Goal: Information Seeking & Learning: Compare options

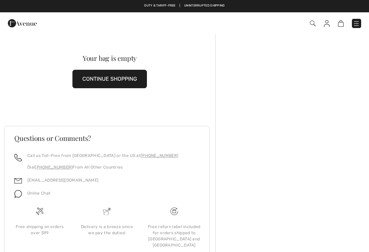
click at [328, 25] on img at bounding box center [327, 23] width 6 height 7
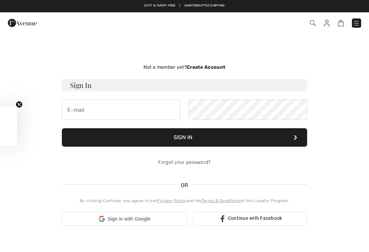
checkbox input "true"
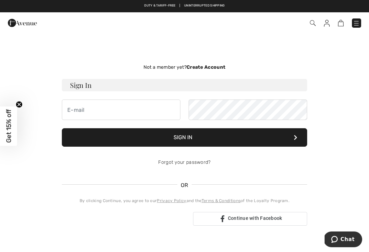
click at [313, 24] on img at bounding box center [313, 23] width 6 height 6
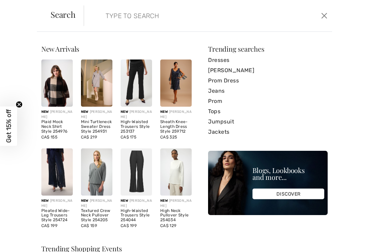
click at [217, 134] on link "Jackets" at bounding box center [268, 132] width 120 height 10
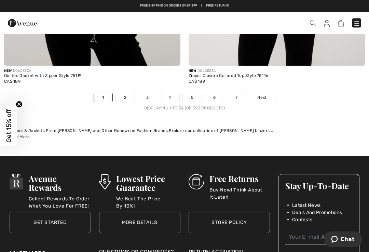
scroll to position [5441, 0]
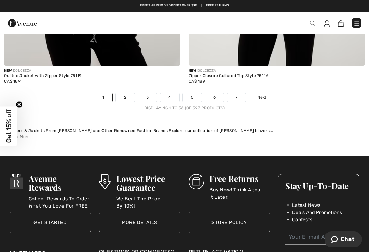
click at [261, 95] on span "Next" at bounding box center [261, 97] width 9 height 6
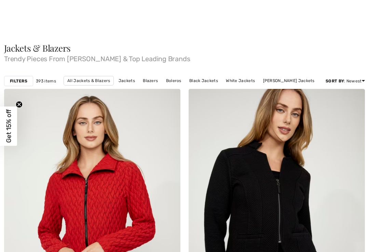
checkbox input "true"
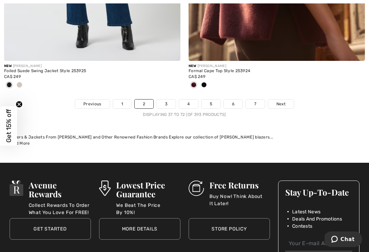
scroll to position [5435, 0]
click at [280, 101] on span "Next" at bounding box center [280, 104] width 9 height 6
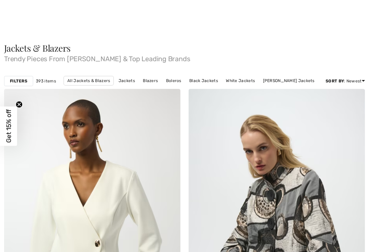
checkbox input "true"
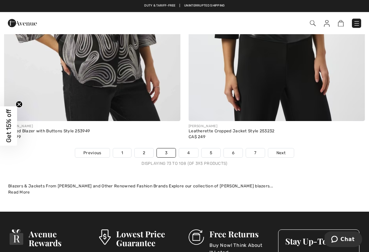
scroll to position [5397, 0]
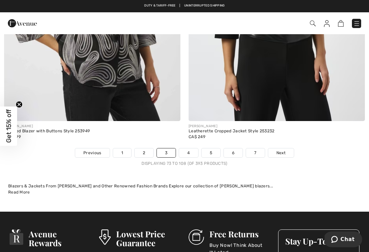
click at [283, 150] on span "Next" at bounding box center [280, 153] width 9 height 6
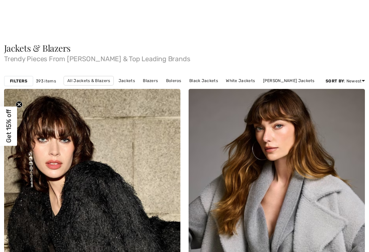
checkbox input "true"
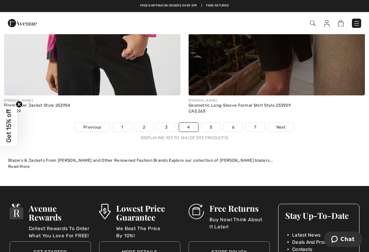
scroll to position [5389, 0]
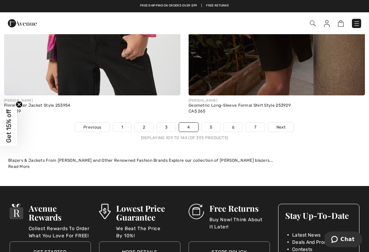
click at [282, 124] on span "Next" at bounding box center [280, 127] width 9 height 6
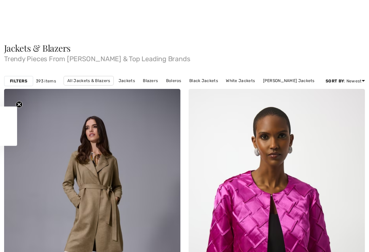
checkbox input "true"
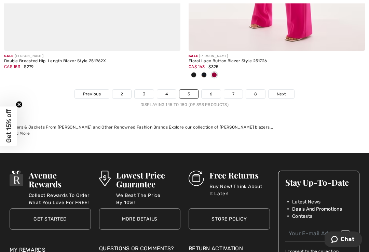
scroll to position [5464, 0]
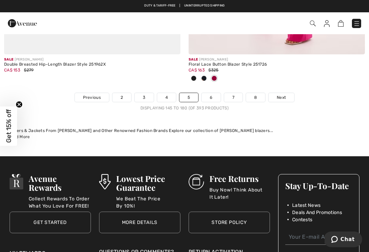
click at [281, 94] on span "Next" at bounding box center [281, 97] width 9 height 6
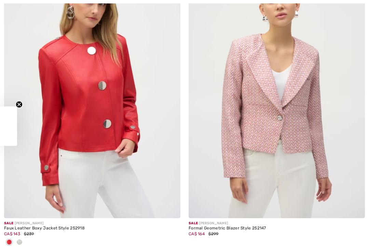
checkbox input "true"
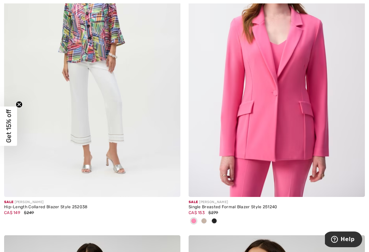
scroll to position [4730, 0]
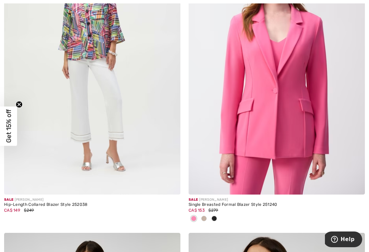
click at [248, 152] on img at bounding box center [277, 62] width 176 height 264
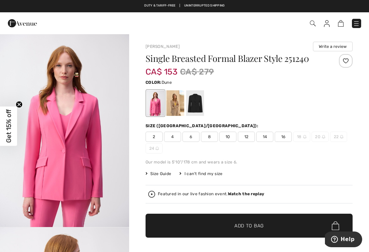
click at [177, 107] on div at bounding box center [175, 103] width 18 height 26
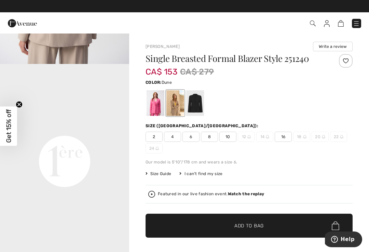
scroll to position [357, 0]
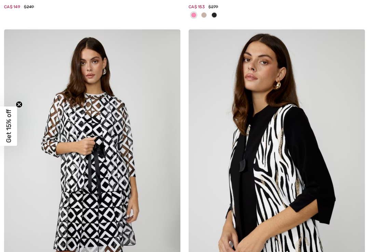
checkbox input "true"
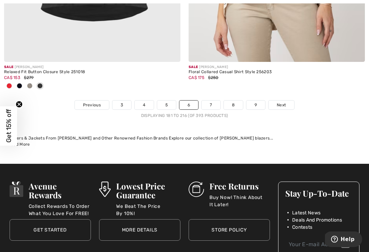
scroll to position [5456, 0]
click at [281, 102] on span "Next" at bounding box center [281, 105] width 9 height 6
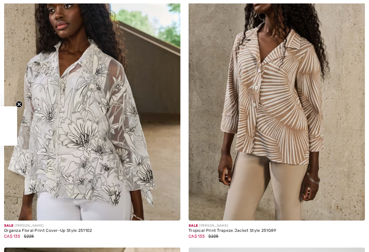
checkbox input "true"
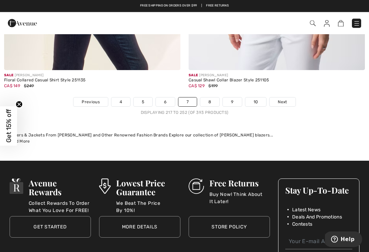
scroll to position [5471, 0]
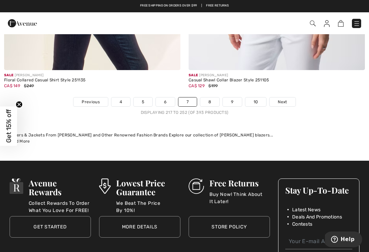
click at [284, 99] on span "Next" at bounding box center [282, 102] width 9 height 6
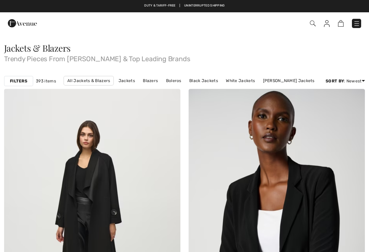
checkbox input "true"
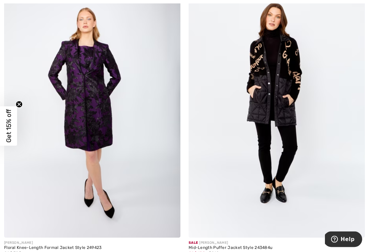
scroll to position [5258, 0]
click at [288, 141] on img at bounding box center [277, 105] width 176 height 264
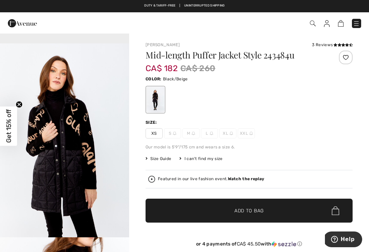
scroll to position [609, 0]
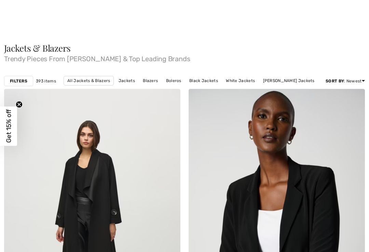
checkbox input "true"
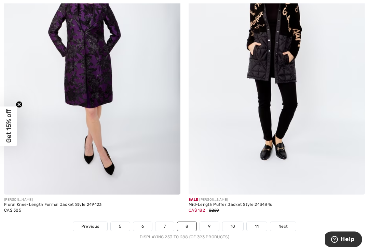
scroll to position [5302, 0]
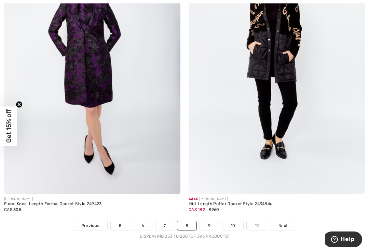
click at [282, 222] on span "Next" at bounding box center [282, 225] width 9 height 6
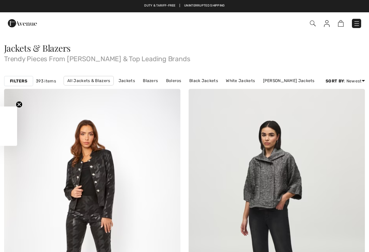
checkbox input "true"
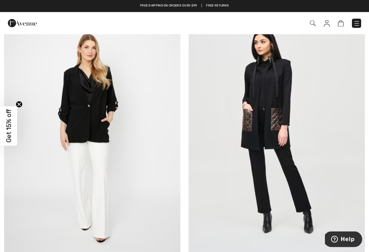
scroll to position [5218, 0]
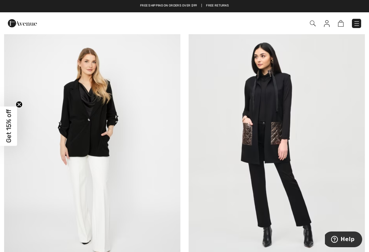
click at [259, 164] on img at bounding box center [277, 146] width 176 height 264
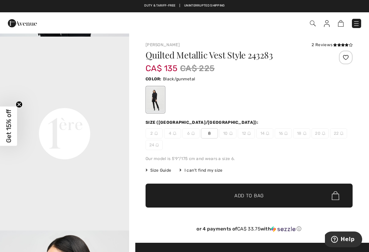
scroll to position [422, 0]
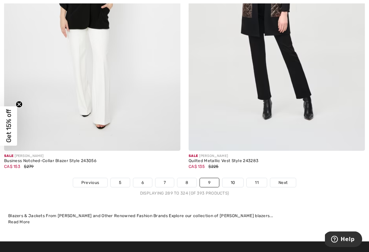
scroll to position [5345, 0]
click at [286, 180] on span "Next" at bounding box center [282, 182] width 9 height 6
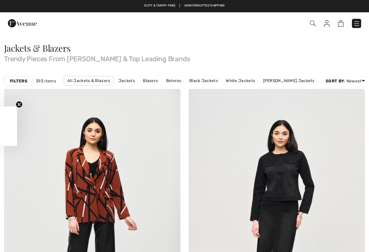
checkbox input "true"
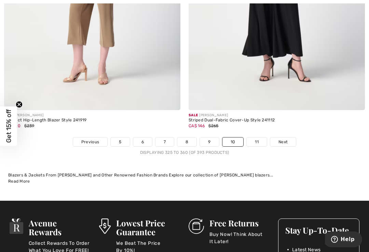
scroll to position [5431, 0]
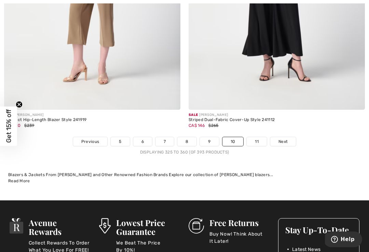
click at [281, 139] on span "Next" at bounding box center [282, 141] width 9 height 6
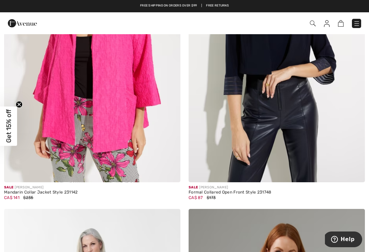
scroll to position [4434, 0]
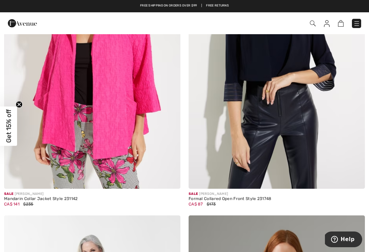
click at [312, 22] on img at bounding box center [313, 23] width 6 height 6
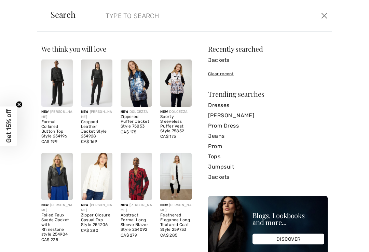
click at [221, 60] on link "Jackets" at bounding box center [268, 60] width 120 height 10
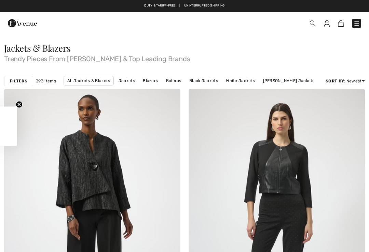
checkbox input "true"
click at [308, 24] on span at bounding box center [260, 23] width 202 height 9
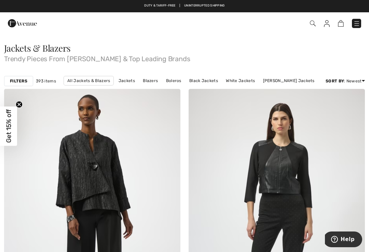
click at [282, 82] on link "[PERSON_NAME] Jackets" at bounding box center [289, 80] width 58 height 9
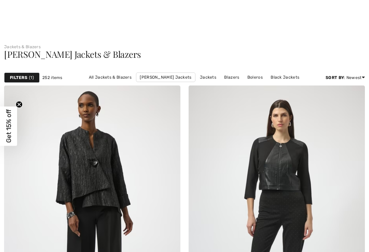
checkbox input "true"
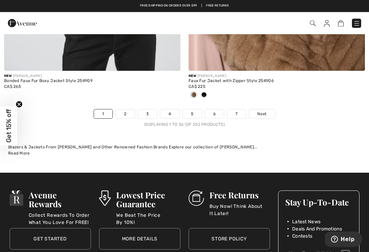
scroll to position [5477, 0]
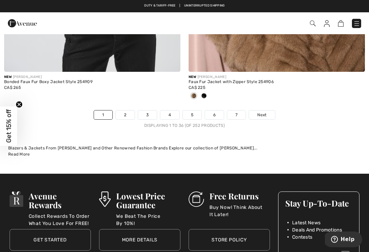
click at [259, 112] on span "Next" at bounding box center [261, 115] width 9 height 6
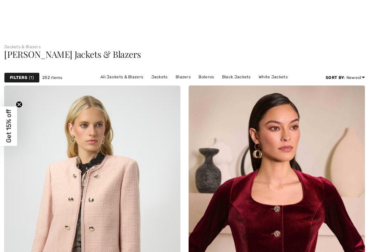
checkbox input "true"
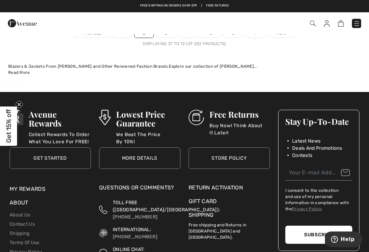
scroll to position [5509, 0]
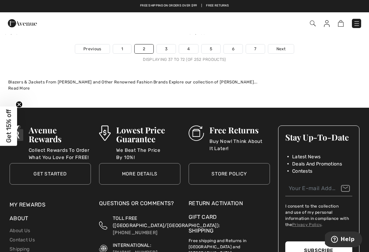
click at [279, 46] on span "Next" at bounding box center [280, 49] width 9 height 6
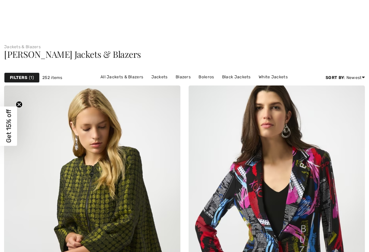
checkbox input "true"
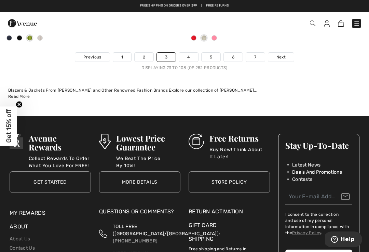
scroll to position [5487, 0]
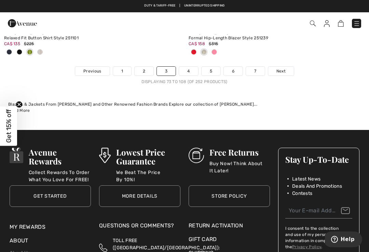
click at [282, 68] on span "Next" at bounding box center [280, 71] width 9 height 6
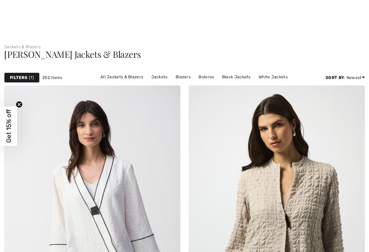
checkbox input "true"
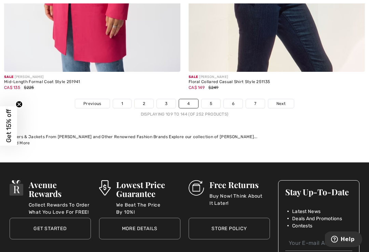
scroll to position [5511, 0]
click at [279, 100] on span "Next" at bounding box center [280, 103] width 9 height 6
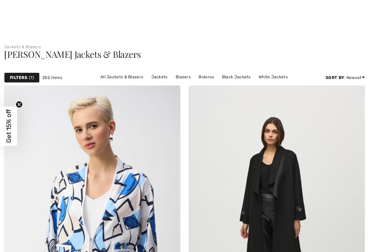
checkbox input "true"
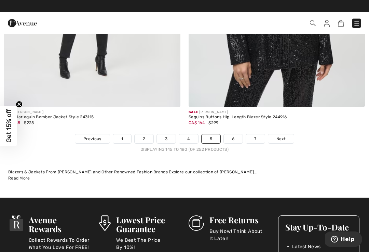
scroll to position [5408, 0]
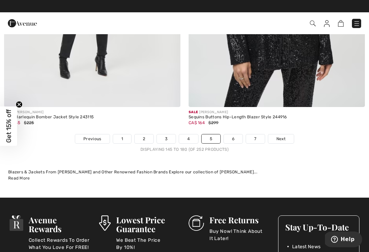
click at [283, 136] on span "Next" at bounding box center [280, 139] width 9 height 6
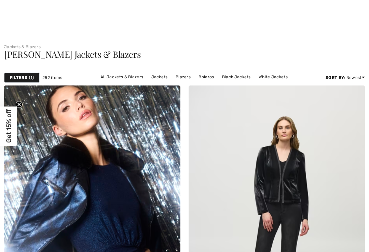
checkbox input "true"
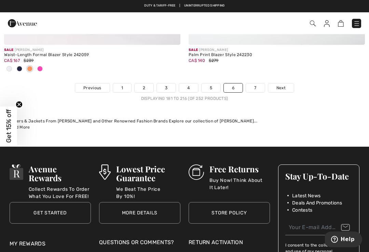
scroll to position [5467, 0]
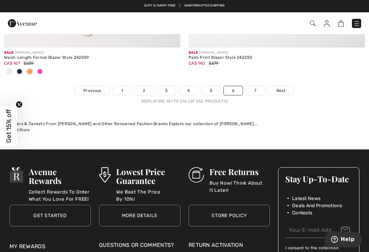
click at [278, 87] on span "Next" at bounding box center [280, 90] width 9 height 6
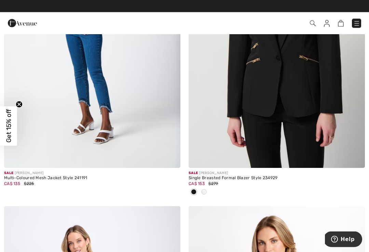
scroll to position [2016, 0]
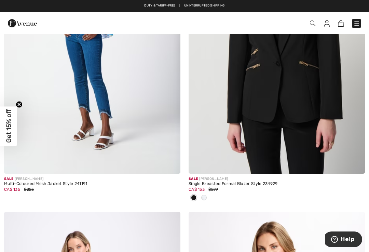
click at [313, 21] on img at bounding box center [313, 23] width 6 height 6
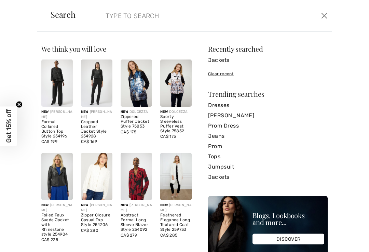
click at [230, 168] on link "Jumpsuit" at bounding box center [268, 167] width 120 height 10
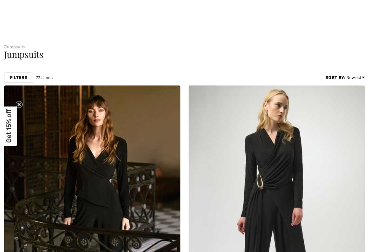
checkbox input "true"
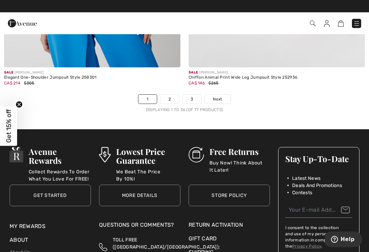
scroll to position [5478, 0]
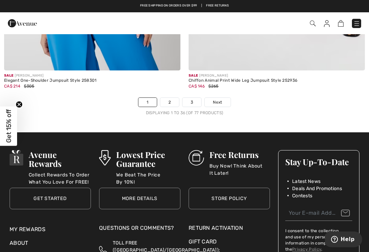
click at [217, 99] on span "Next" at bounding box center [217, 102] width 9 height 6
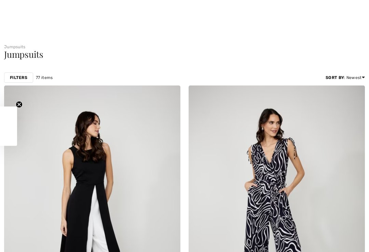
checkbox input "true"
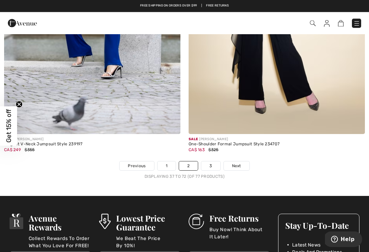
scroll to position [5392, 0]
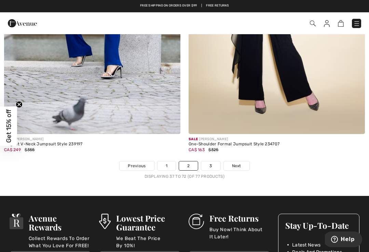
click at [234, 163] on span "Next" at bounding box center [236, 166] width 9 height 6
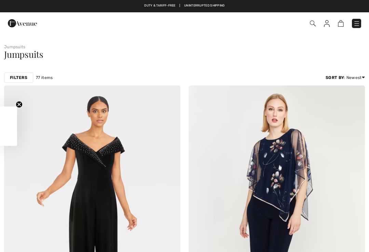
checkbox input "true"
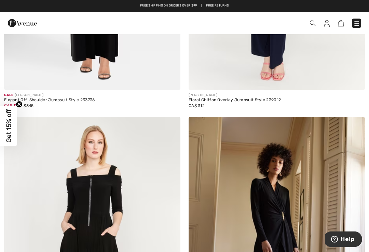
scroll to position [260, 0]
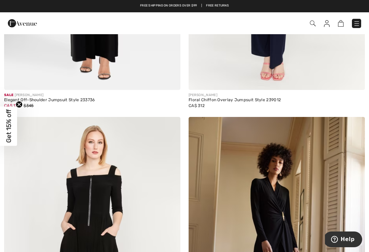
click at [310, 25] on img at bounding box center [313, 23] width 6 height 6
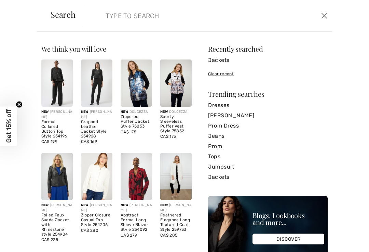
click at [239, 117] on link "[PERSON_NAME]" at bounding box center [268, 115] width 120 height 10
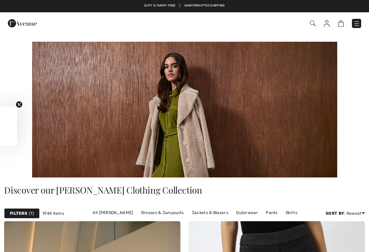
checkbox input "true"
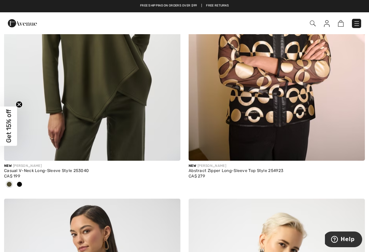
scroll to position [4619, 0]
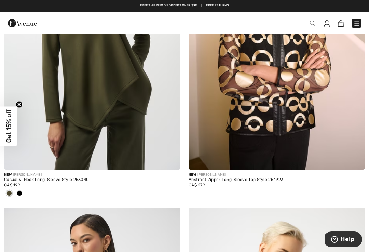
click at [315, 25] on img at bounding box center [313, 23] width 6 height 6
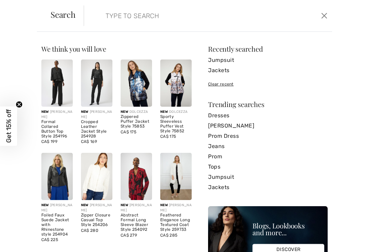
click at [227, 116] on link "Dresses" at bounding box center [268, 115] width 120 height 10
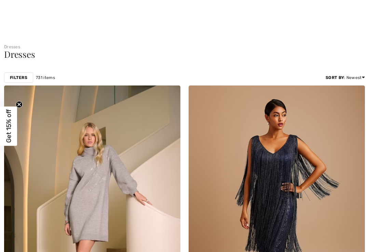
checkbox input "true"
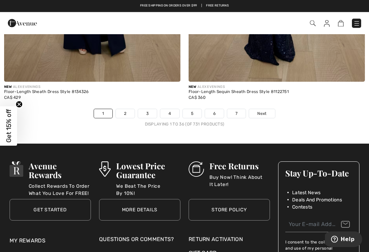
scroll to position [5433, 0]
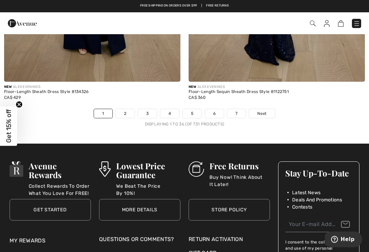
click at [263, 110] on span "Next" at bounding box center [261, 113] width 9 height 6
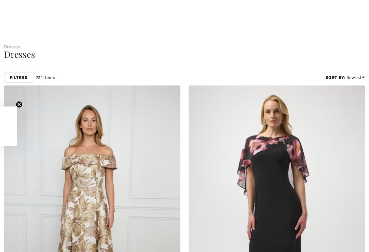
checkbox input "true"
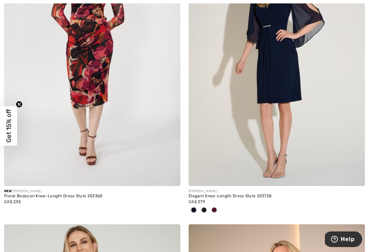
scroll to position [4130, 0]
